Goal: Contribute content

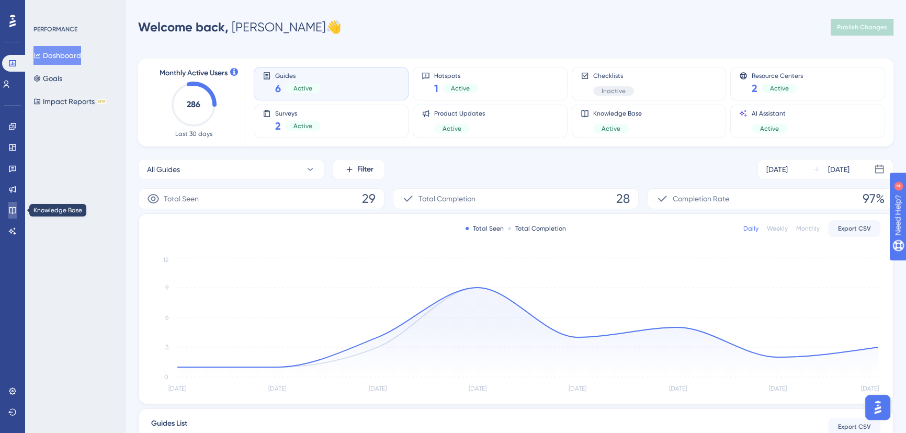
click at [14, 207] on icon at bounding box center [12, 210] width 8 height 8
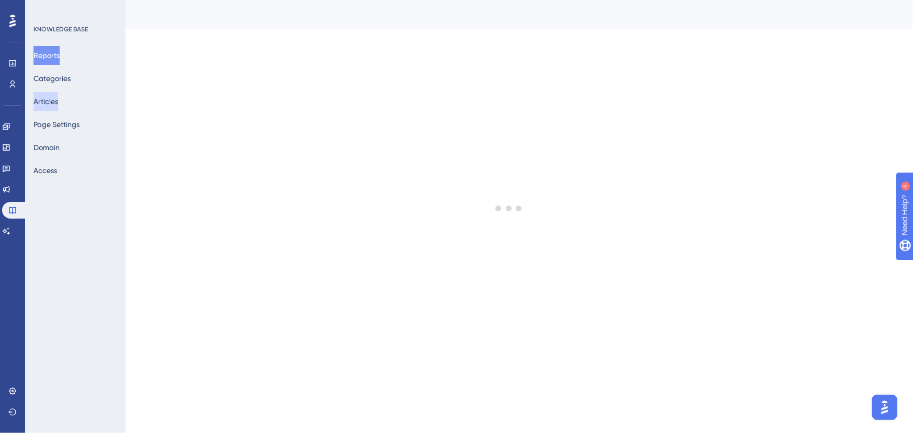
click at [58, 94] on button "Articles" at bounding box center [45, 101] width 25 height 19
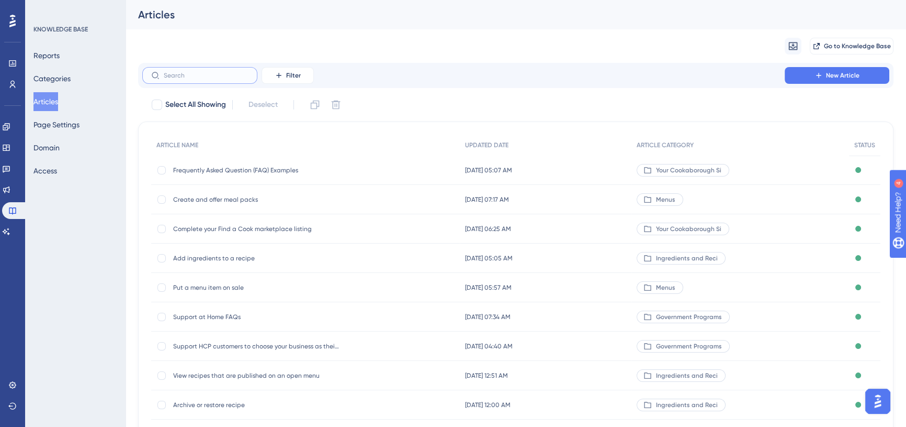
click at [194, 78] on input "text" at bounding box center [206, 75] width 85 height 7
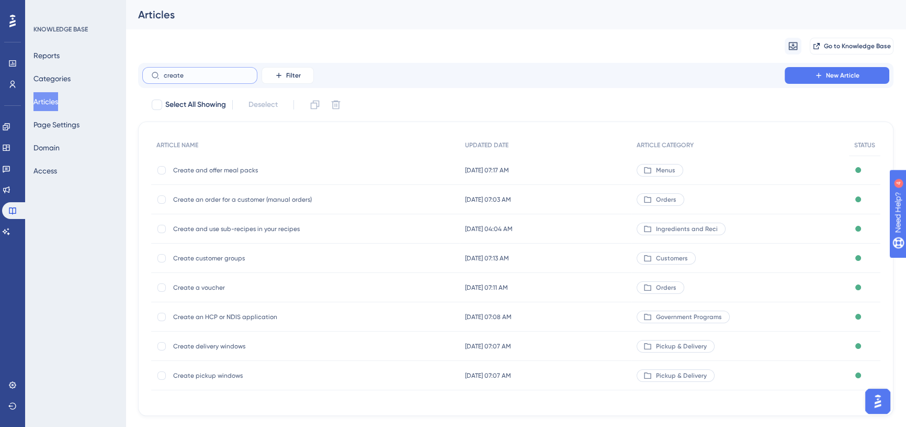
type input "create o"
checkbox input "true"
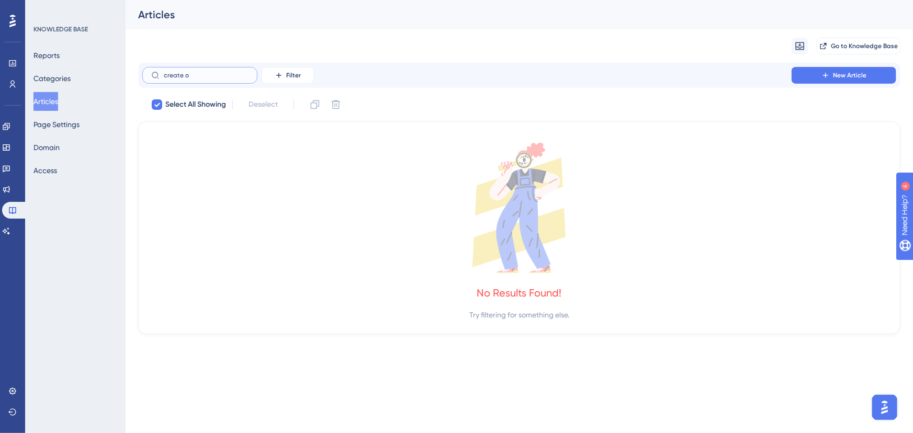
type input "create"
checkbox input "false"
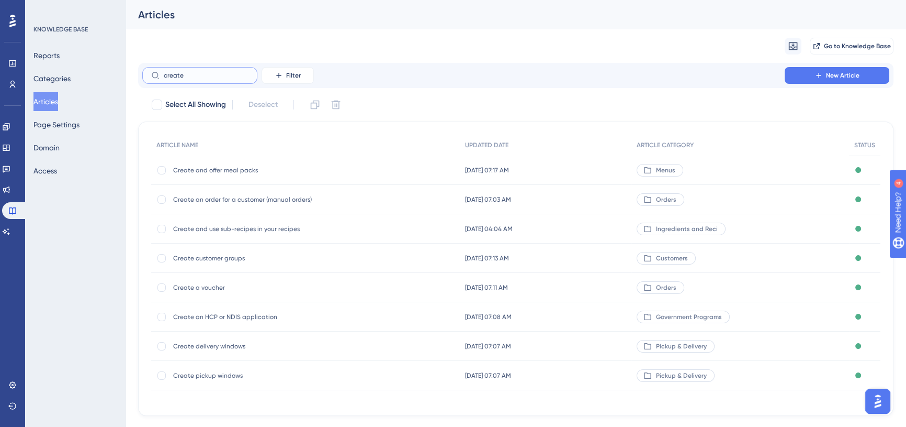
type input "create"
click at [240, 198] on span "Create an order for a customer (manual orders)" at bounding box center [256, 199] width 167 height 8
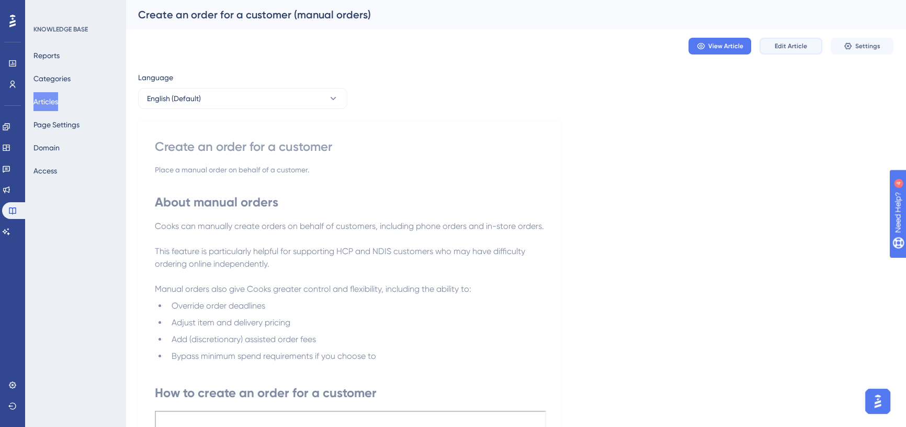
click at [805, 47] on span "Edit Article" at bounding box center [791, 46] width 32 height 8
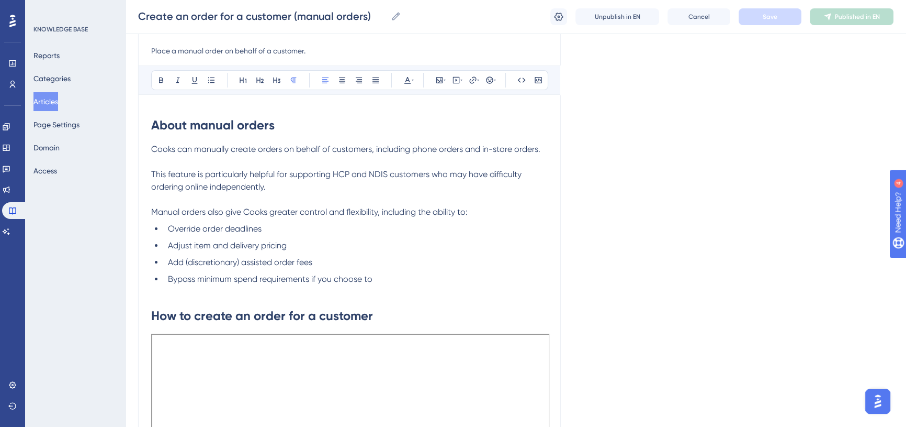
scroll to position [68, 0]
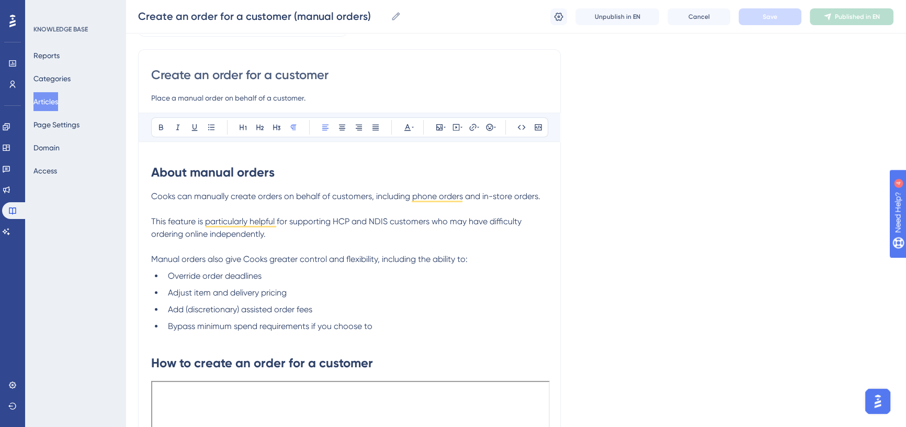
drag, startPoint x: 180, startPoint y: 97, endPoint x: 204, endPoint y: 95, distance: 24.2
click at [204, 95] on input "Place a manual order on behalf of a customer." at bounding box center [349, 98] width 397 height 13
click at [215, 99] on input "Place a phone or instore order on behalf of a customer." at bounding box center [349, 98] width 397 height 13
click at [344, 98] on input "Place a phone or in-store order on behalf of a customer." at bounding box center [349, 98] width 397 height 13
type input "Place a phone or in-store order on behalf of a customer."
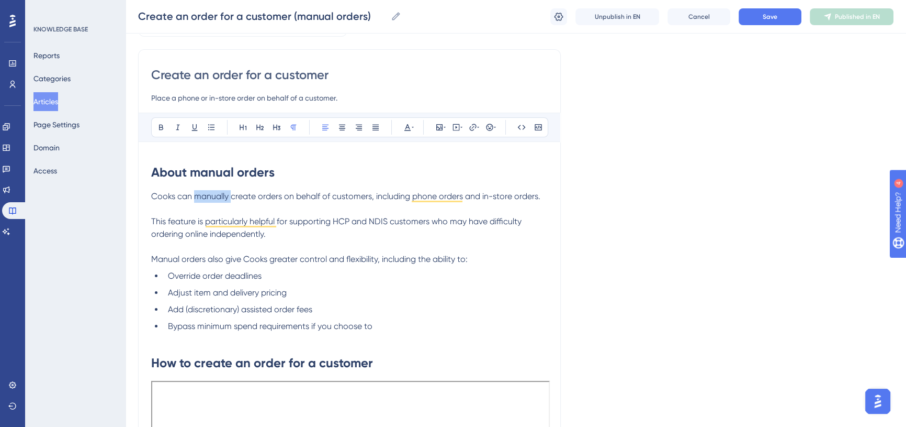
drag, startPoint x: 194, startPoint y: 197, endPoint x: 232, endPoint y: 194, distance: 38.8
click at [232, 194] on span "Cooks can manually create orders on behalf of customers, including phone orders…" at bounding box center [345, 196] width 389 height 10
click at [259, 203] on p "To enrich screen reader interactions, please activate Accessibility in Grammarl…" at bounding box center [349, 209] width 397 height 13
click at [760, 16] on button "Save" at bounding box center [770, 16] width 63 height 17
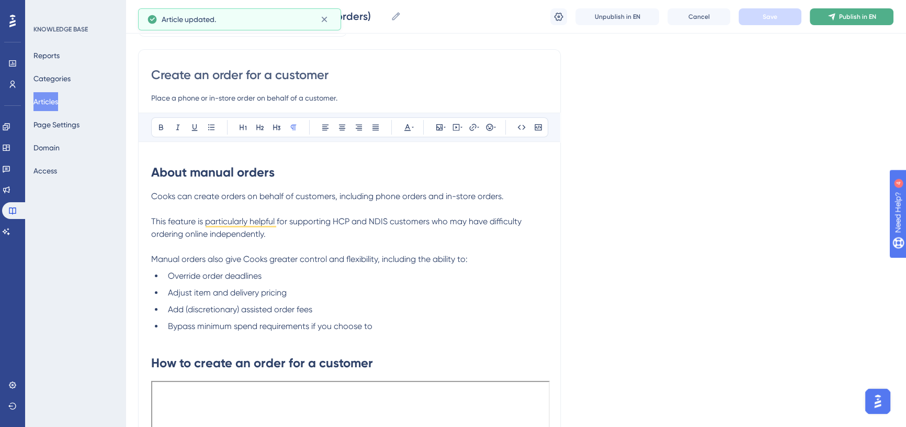
click at [834, 17] on icon at bounding box center [831, 16] width 7 height 7
